Goal: Information Seeking & Learning: Find specific page/section

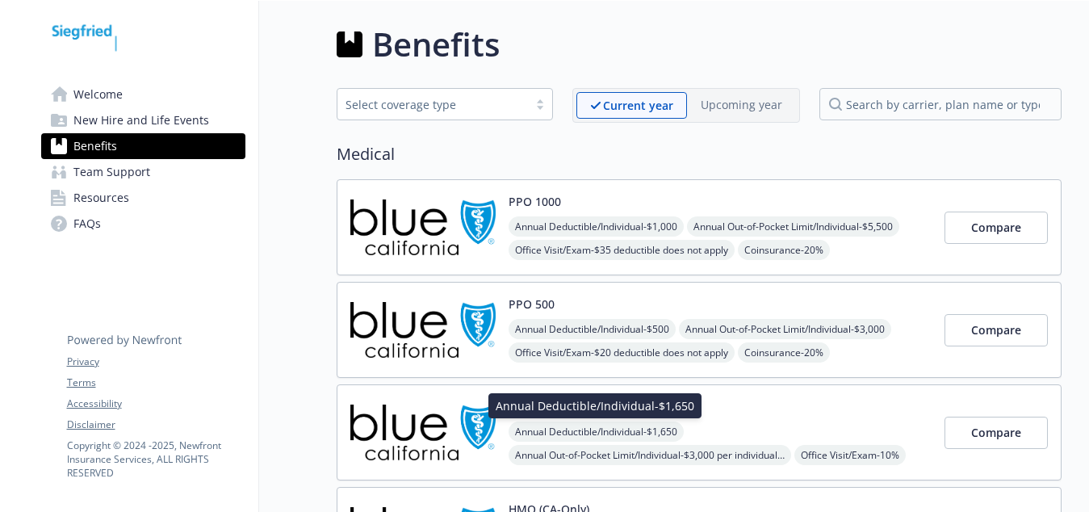
click at [604, 433] on span "Annual Deductible/Individual - $1,650" at bounding box center [595, 431] width 175 height 20
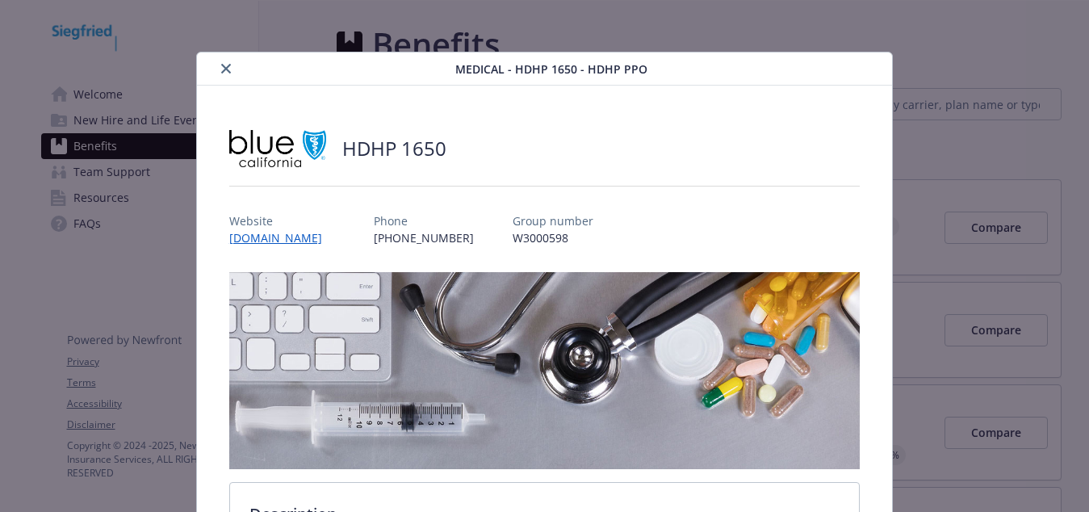
scroll to position [48, 0]
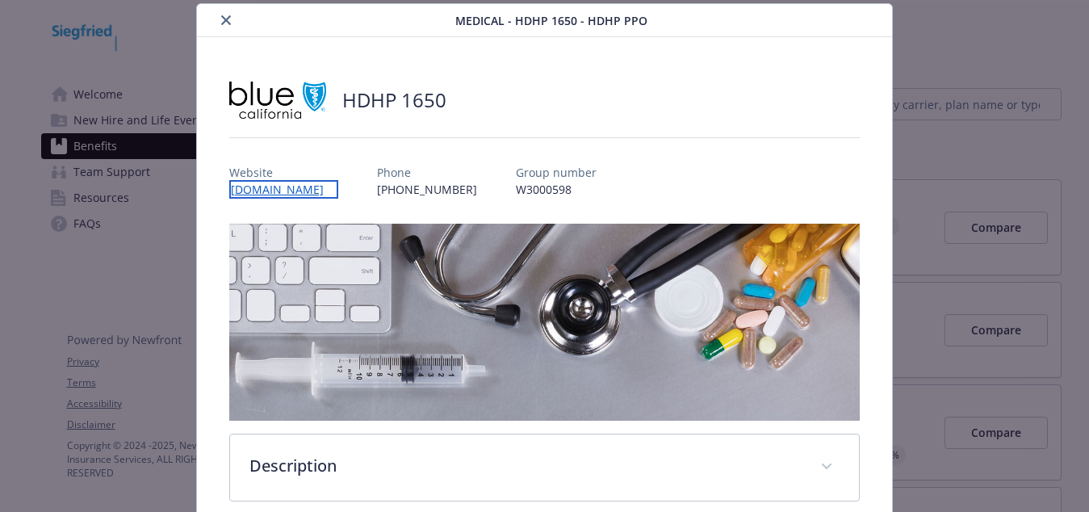
click at [274, 189] on link "[DOMAIN_NAME]" at bounding box center [283, 189] width 109 height 19
